Goal: Transaction & Acquisition: Book appointment/travel/reservation

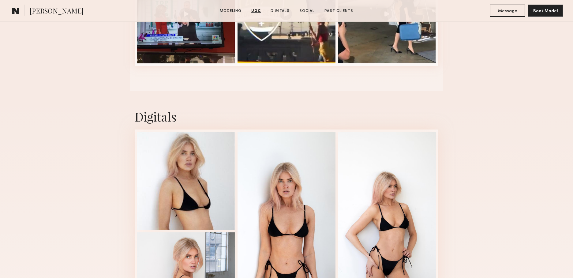
scroll to position [587, 0]
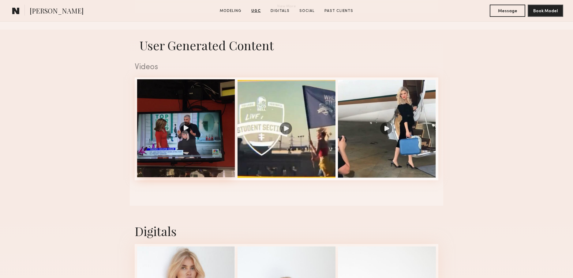
click at [204, 144] on div at bounding box center [186, 128] width 98 height 98
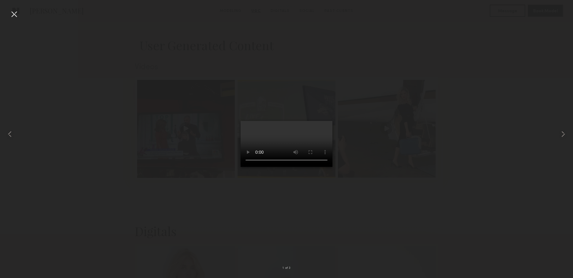
click at [12, 11] on div at bounding box center [14, 14] width 10 height 10
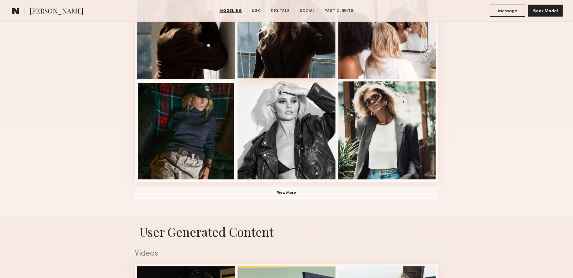
scroll to position [412, 0]
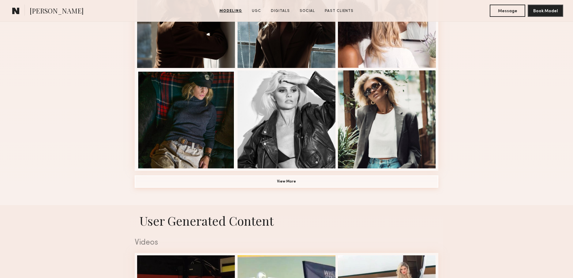
click at [270, 183] on button "View More" at bounding box center [287, 181] width 304 height 12
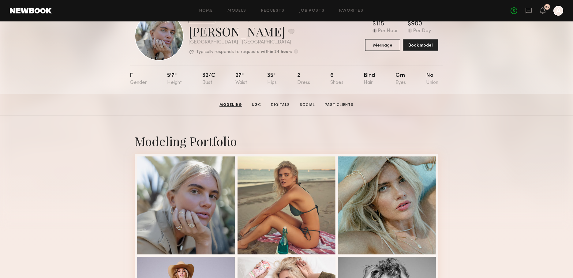
scroll to position [24, 0]
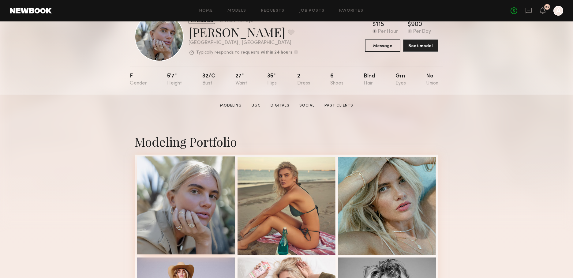
click at [206, 175] on div at bounding box center [186, 205] width 98 height 98
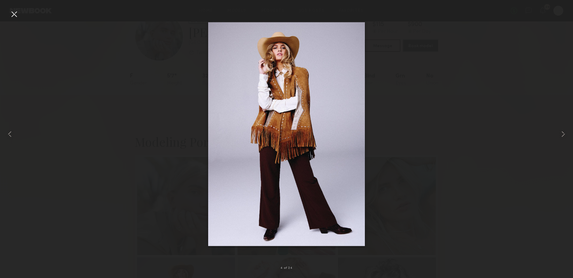
click at [153, 68] on div at bounding box center [286, 134] width 573 height 249
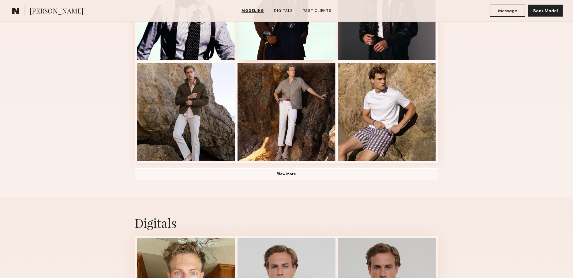
scroll to position [419, 0]
click at [312, 174] on button "View More" at bounding box center [287, 174] width 304 height 12
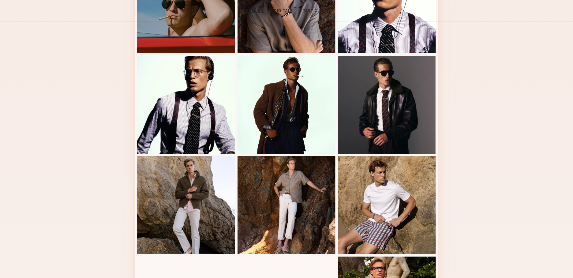
scroll to position [0, 0]
